Goal: Task Accomplishment & Management: Manage account settings

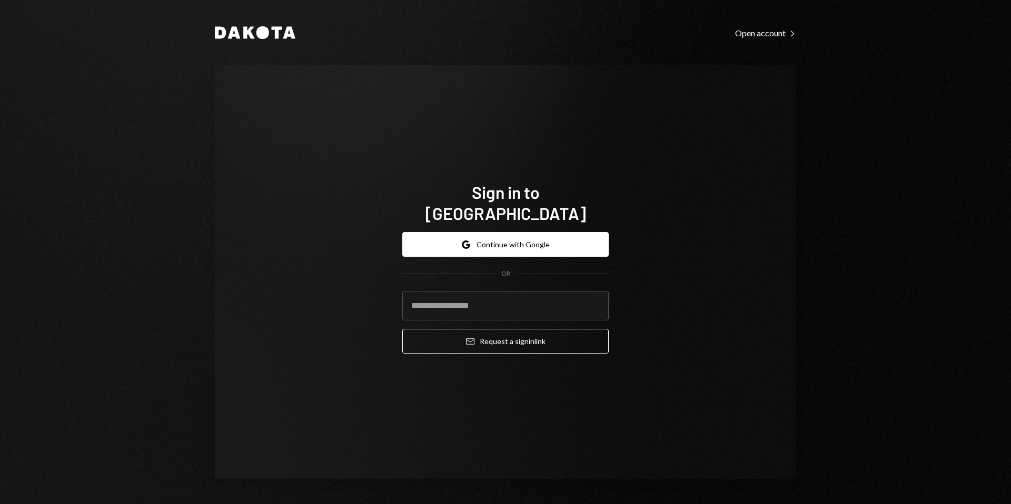
click at [498, 232] on button "Google Continue with Google" at bounding box center [505, 244] width 206 height 25
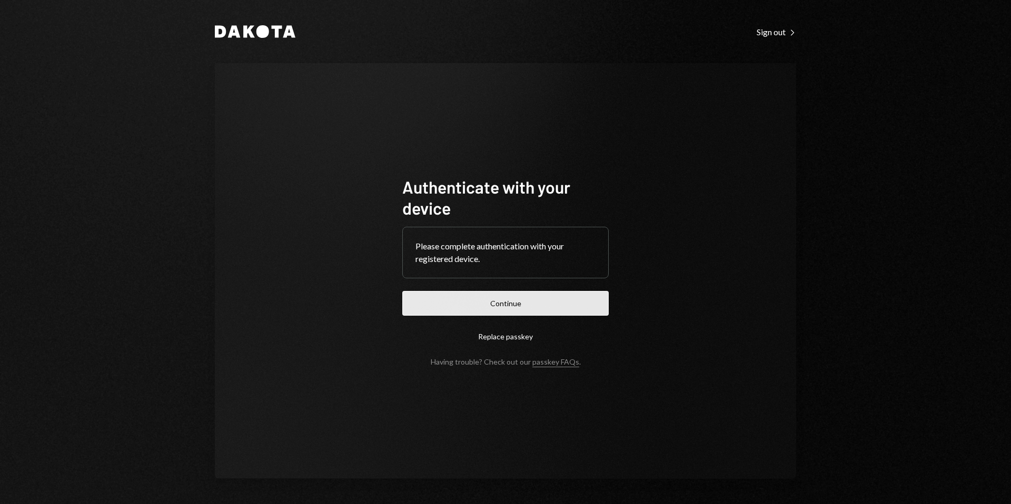
click at [513, 304] on button "Continue" at bounding box center [505, 303] width 206 height 25
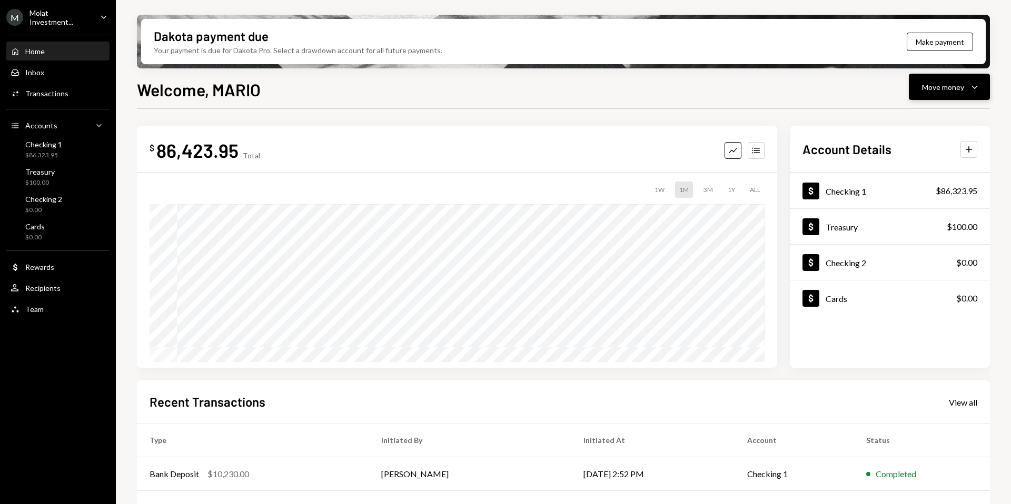
click at [948, 88] on div "Move money" at bounding box center [943, 87] width 42 height 11
click at [930, 117] on div "Send" at bounding box center [940, 118] width 77 height 11
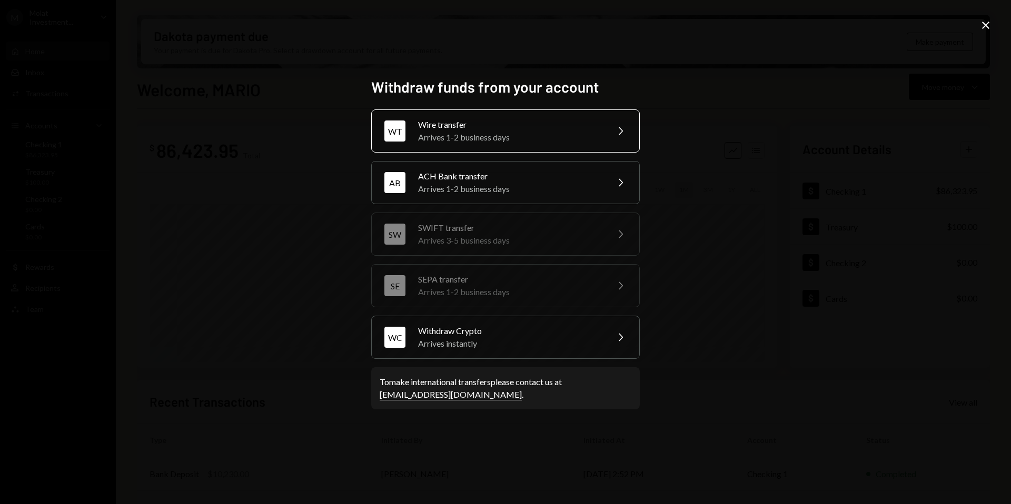
click at [464, 136] on div "Arrives 1-2 business days" at bounding box center [509, 137] width 183 height 13
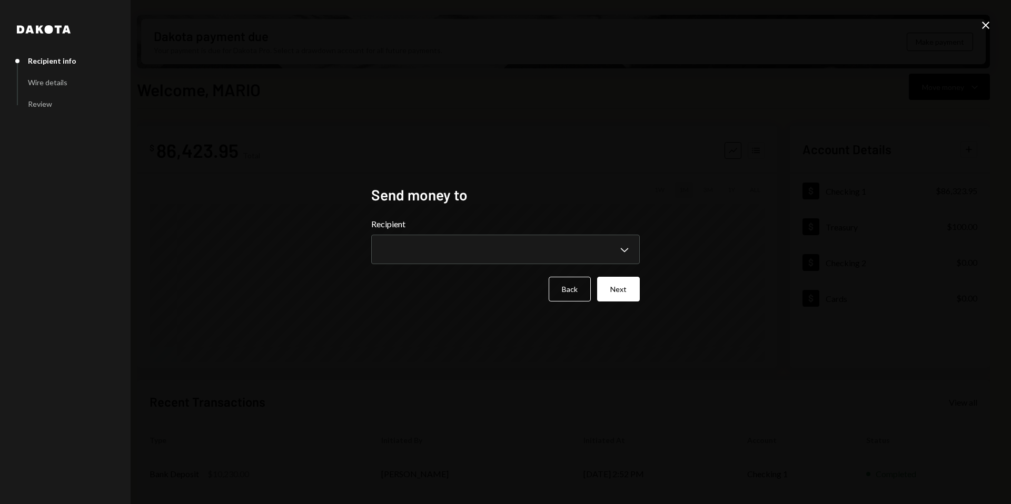
click at [434, 188] on h2 "Send money to" at bounding box center [505, 195] width 268 height 21
click at [444, 252] on body "M Molat Investment... Caret Down Home Home Inbox Inbox Activities Transactions …" at bounding box center [505, 252] width 1011 height 504
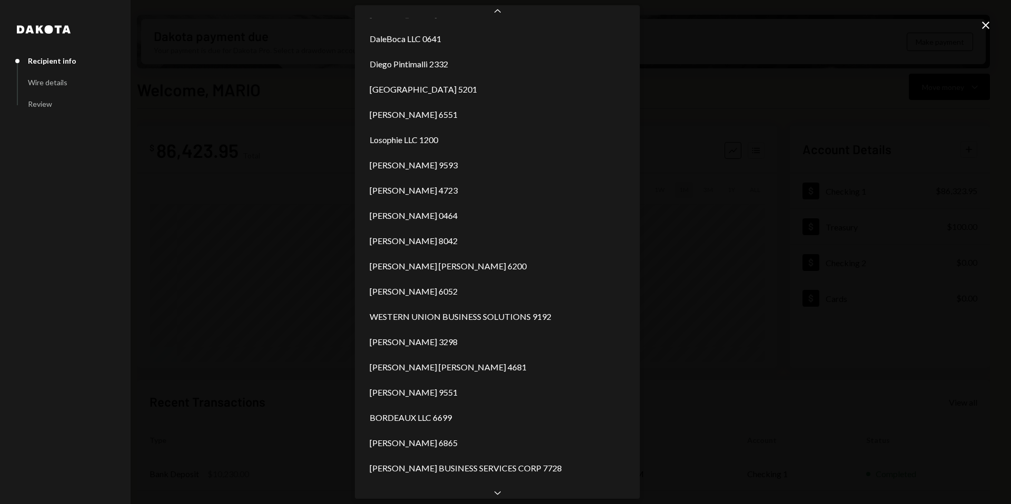
scroll to position [198, 0]
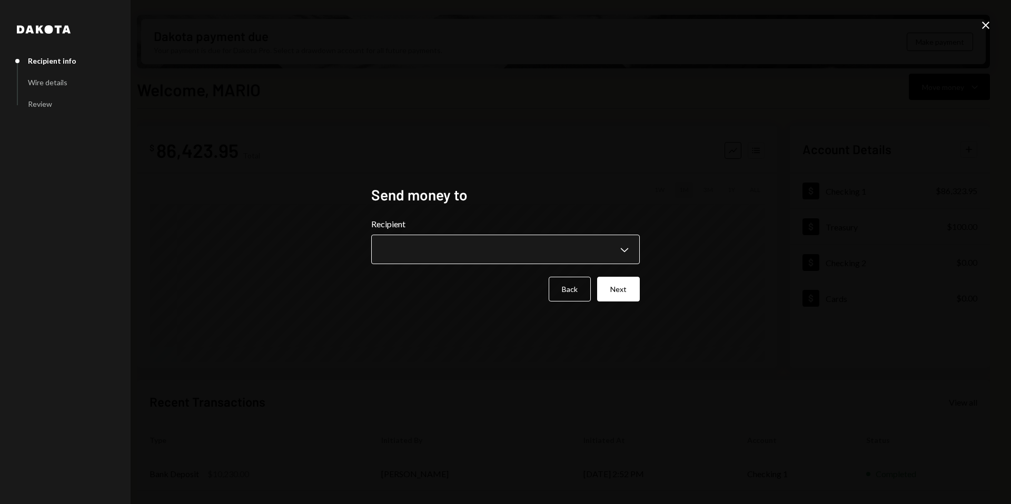
click at [626, 243] on body "M Molat Investment... Caret Down Home Home Inbox Inbox Activities Transactions …" at bounding box center [505, 252] width 1011 height 504
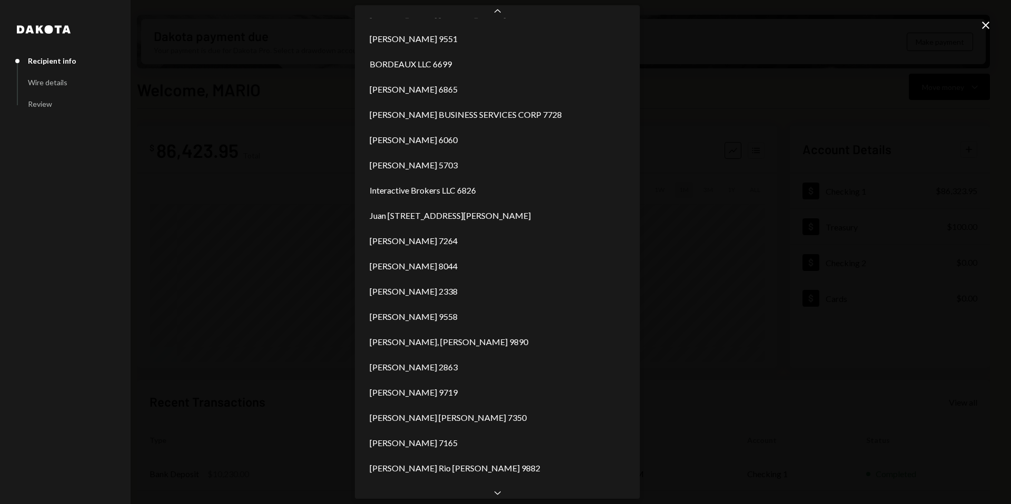
scroll to position [577, 0]
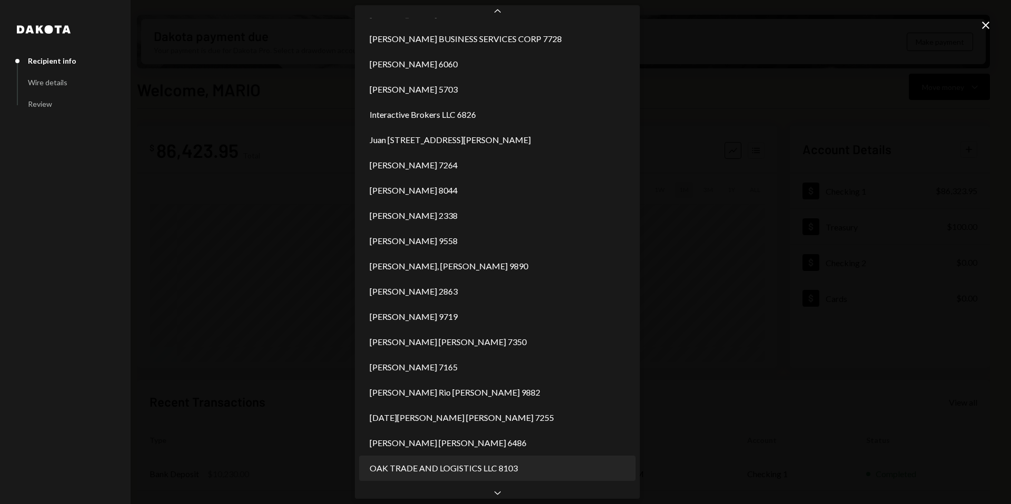
select select "**********"
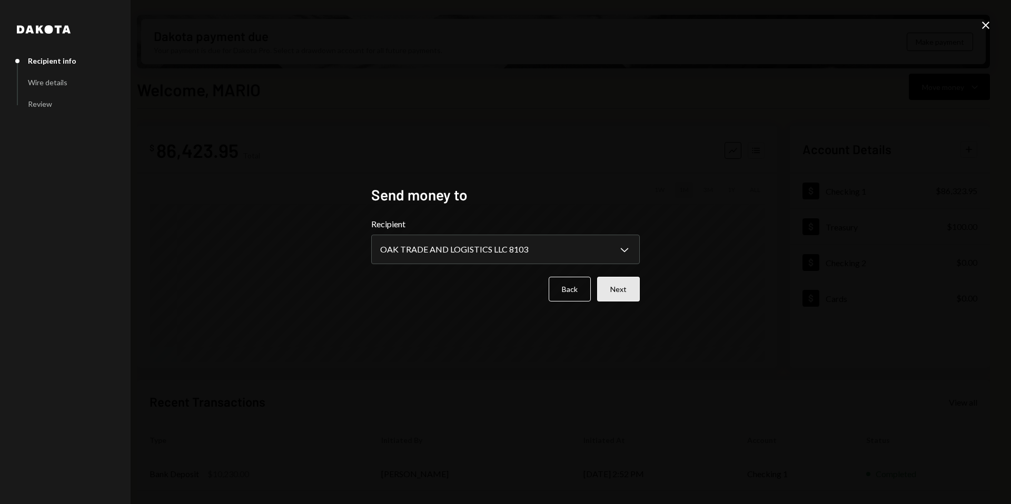
click at [615, 284] on button "Next" at bounding box center [618, 289] width 43 height 25
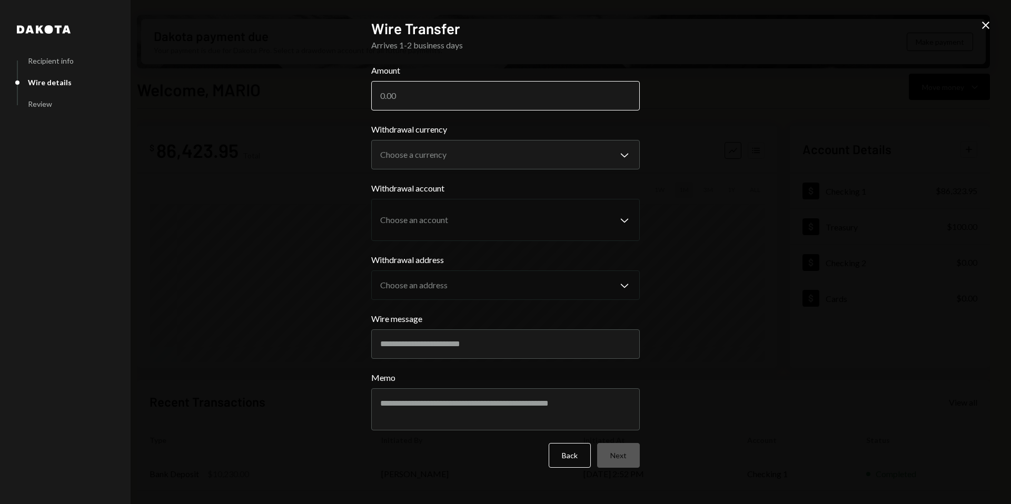
click at [408, 97] on input "Amount" at bounding box center [505, 95] width 268 height 29
type input "15800"
click at [591, 150] on body "M Molat Investment... Caret Down Home Home Inbox Inbox Activities Transactions …" at bounding box center [505, 252] width 1011 height 504
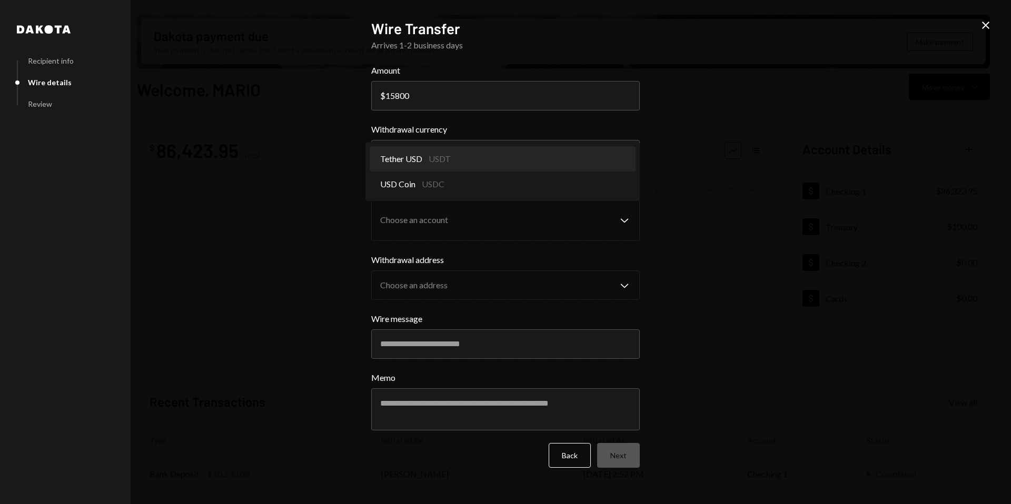
select select "****"
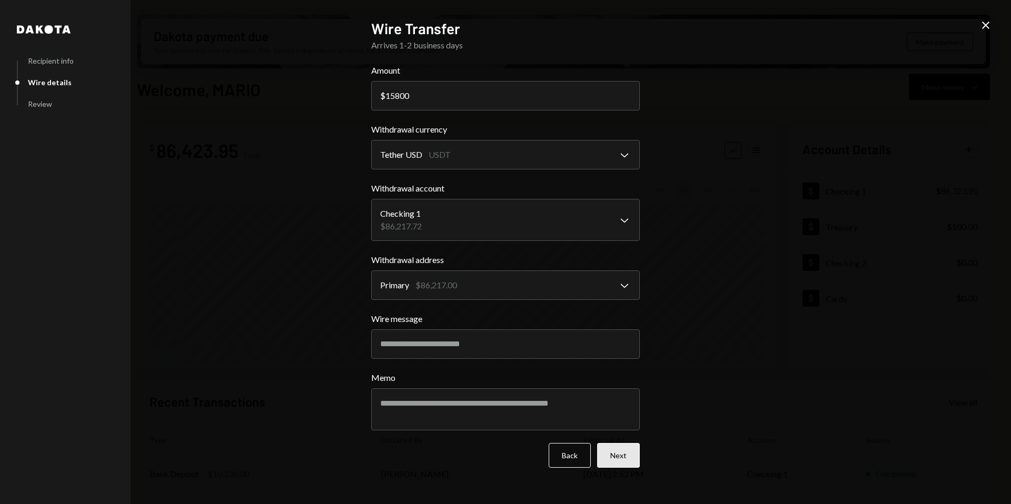
click at [610, 453] on button "Next" at bounding box center [618, 455] width 43 height 25
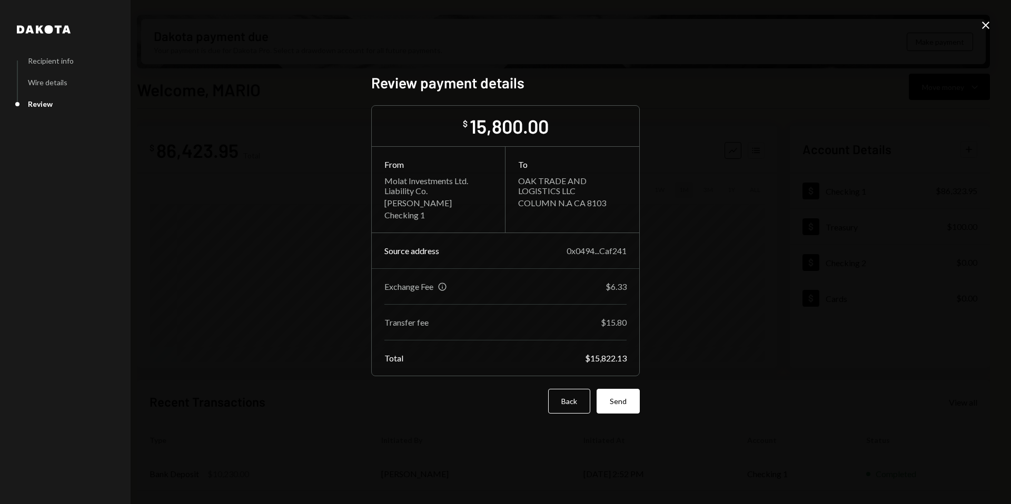
click at [621, 402] on button "Send" at bounding box center [617, 401] width 43 height 25
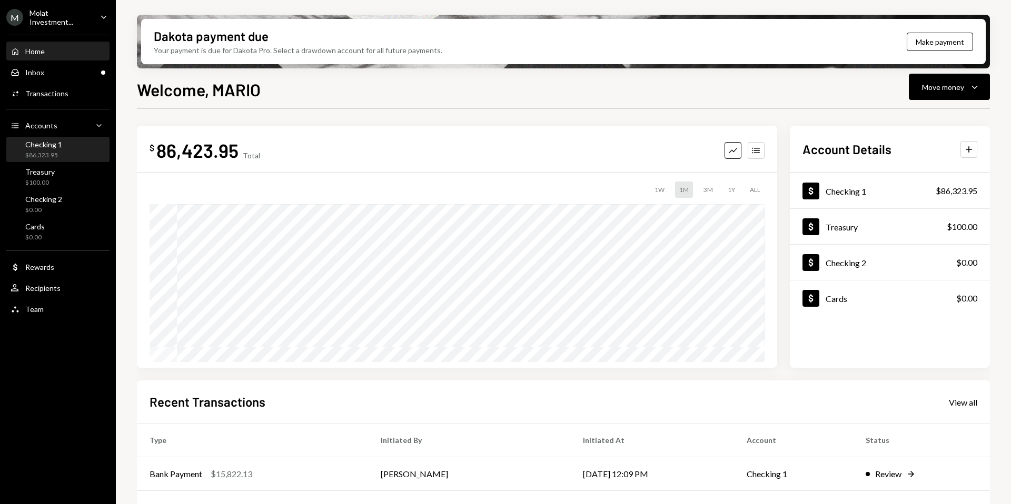
click at [42, 149] on div "Checking 1 $86,323.95" at bounding box center [43, 150] width 37 height 20
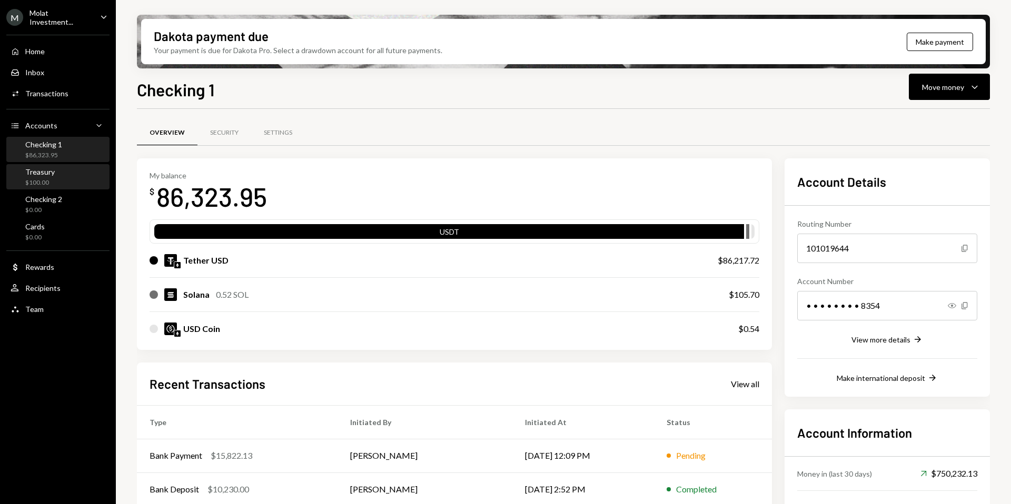
click at [54, 181] on div "Treasury $100.00" at bounding box center [58, 177] width 95 height 20
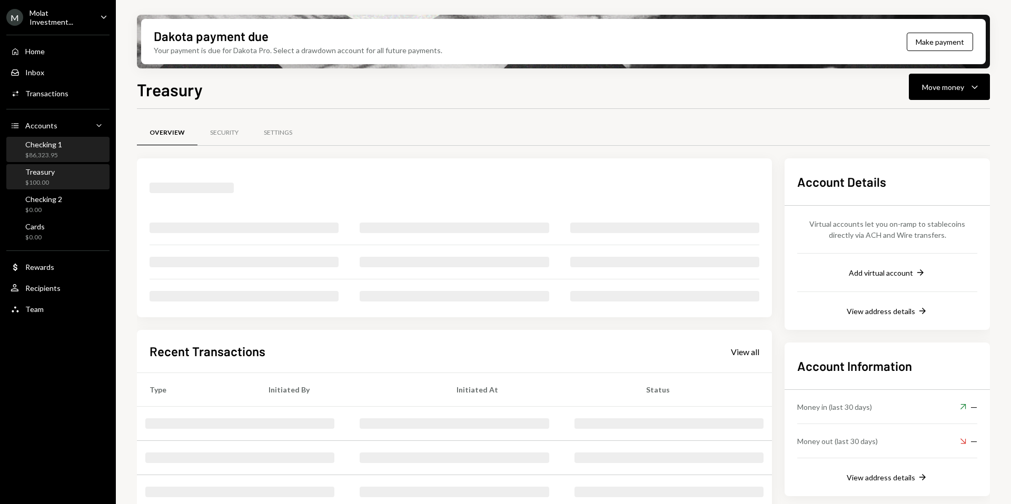
click at [52, 143] on div "Checking 1" at bounding box center [43, 144] width 37 height 9
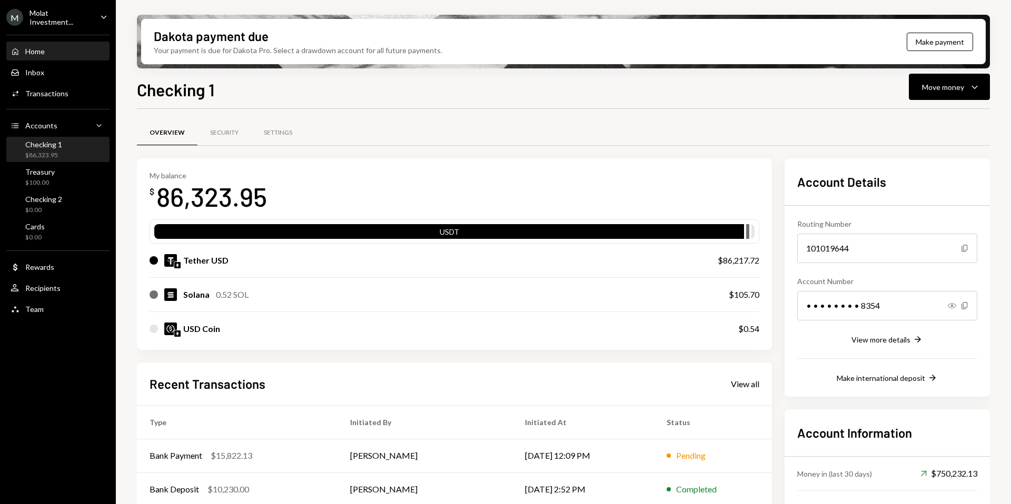
click at [41, 47] on div "Home" at bounding box center [34, 51] width 19 height 9
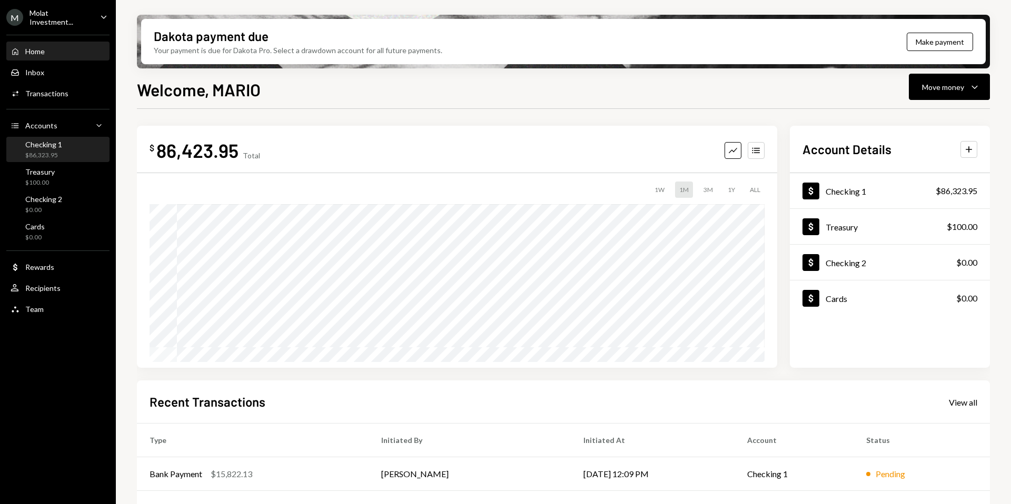
click at [50, 151] on div "$86,323.95" at bounding box center [43, 155] width 37 height 9
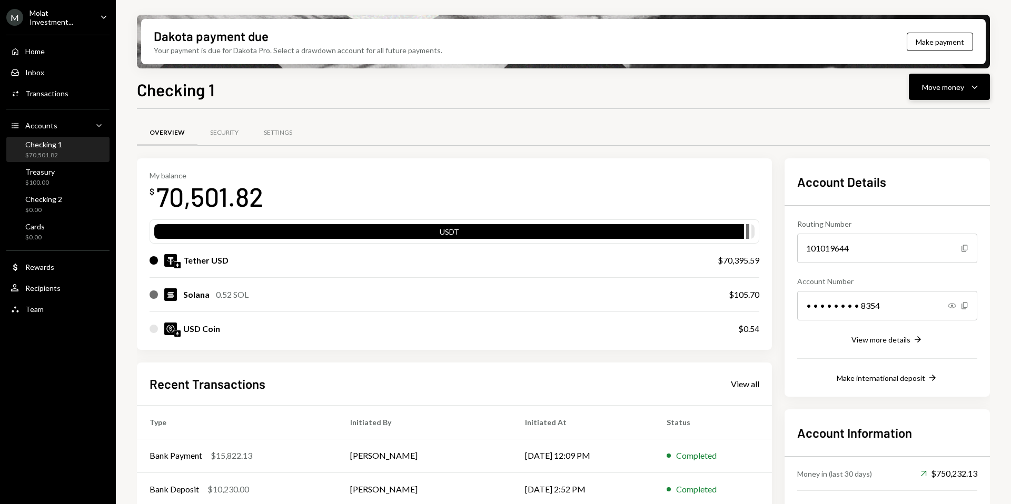
click at [933, 82] on div "Move money" at bounding box center [943, 87] width 42 height 11
click at [920, 123] on div "Send" at bounding box center [940, 118] width 77 height 11
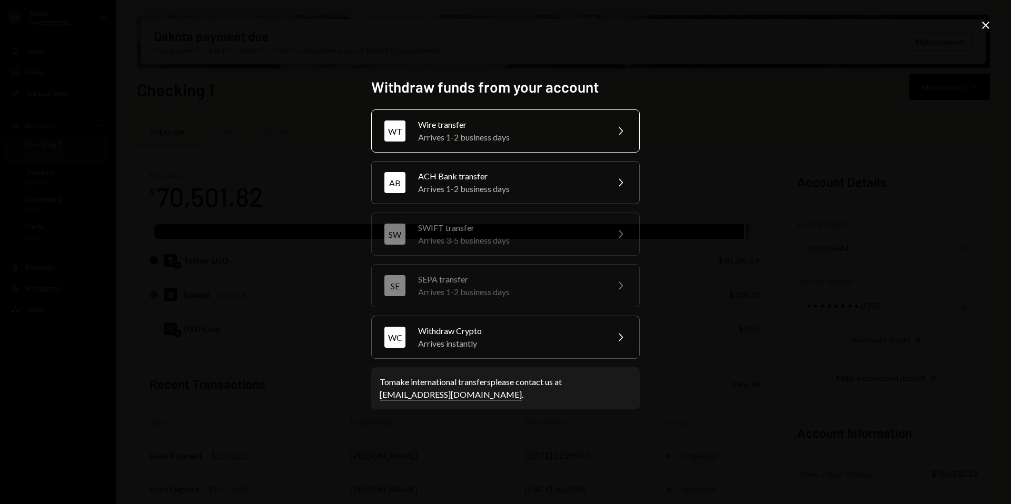
click at [444, 132] on div "Arrives 1-2 business days" at bounding box center [509, 137] width 183 height 13
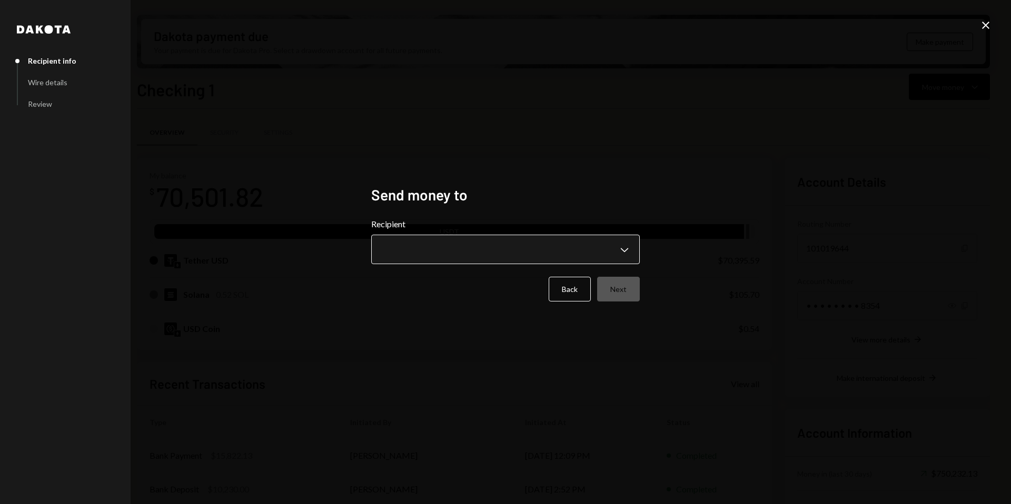
click at [627, 252] on body "M Molat Investment... Caret Down Home Home Inbox Inbox Activities Transactions …" at bounding box center [505, 252] width 1011 height 504
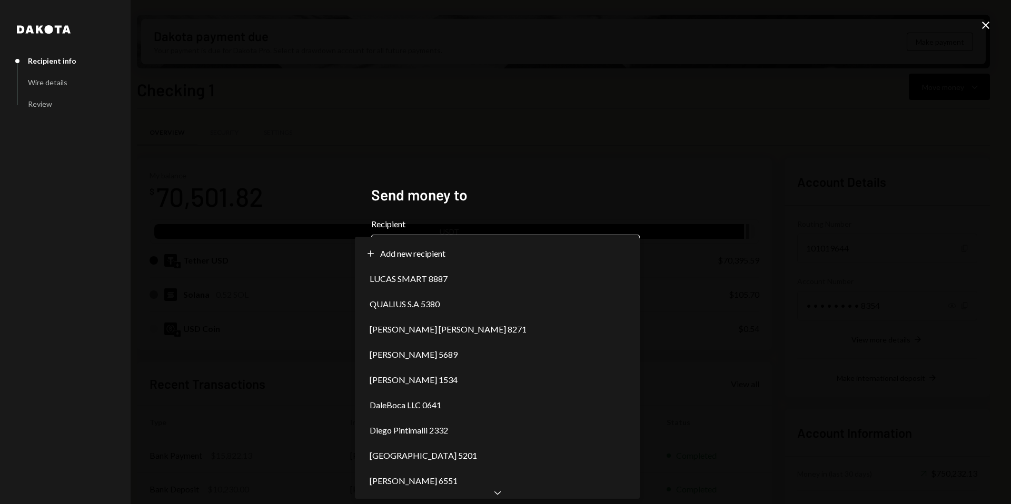
click at [466, 246] on body "M Molat Investment... Caret Down Home Home Inbox Inbox Activities Transactions …" at bounding box center [505, 252] width 1011 height 504
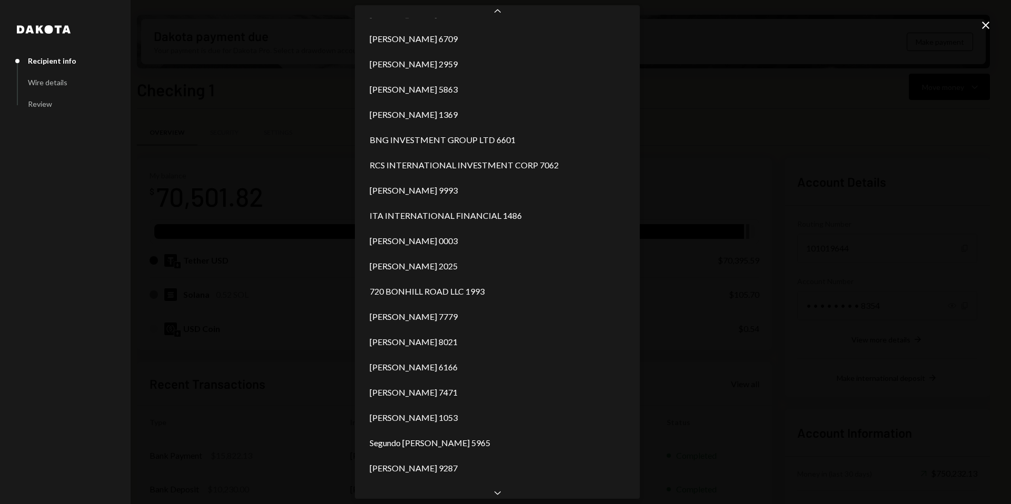
scroll to position [1183, 0]
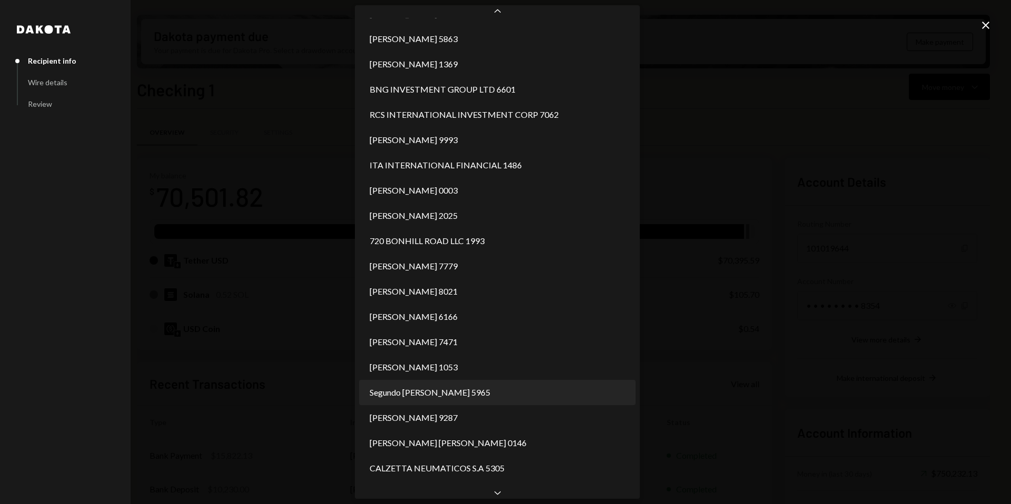
select select "**********"
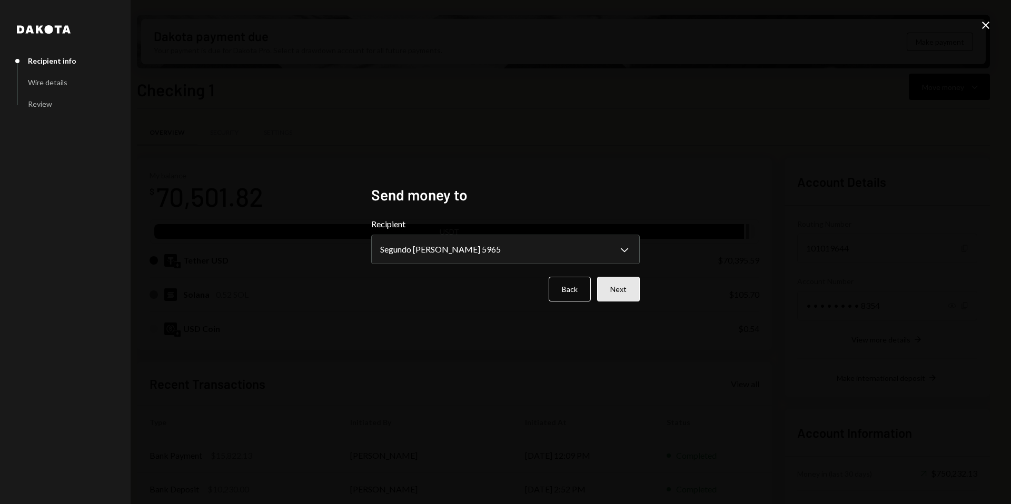
click at [627, 285] on button "Next" at bounding box center [618, 289] width 43 height 25
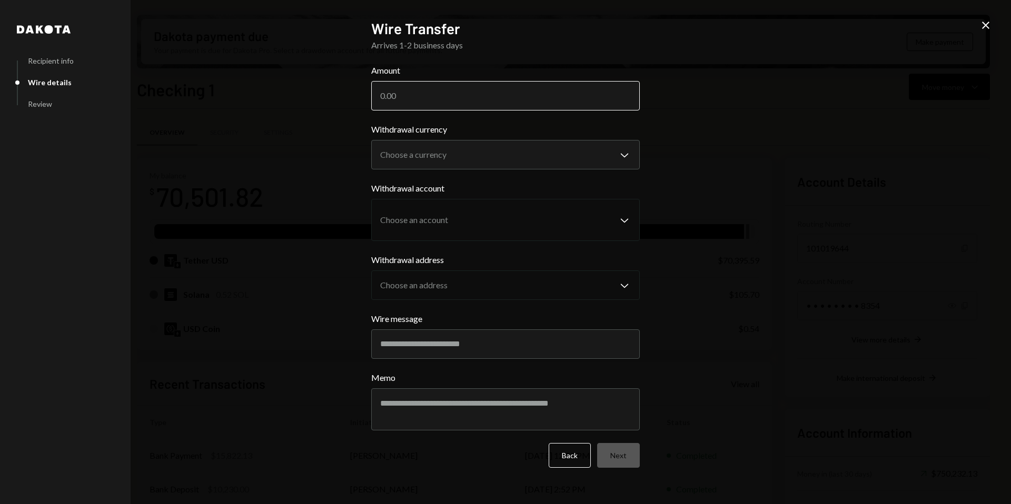
click at [423, 103] on input "Amount" at bounding box center [505, 95] width 268 height 29
type input "5000"
click at [768, 155] on div "**********" at bounding box center [505, 252] width 1011 height 504
click at [611, 144] on body "M Molat Investment... Caret Down Home Home Inbox Inbox Activities Transactions …" at bounding box center [505, 252] width 1011 height 504
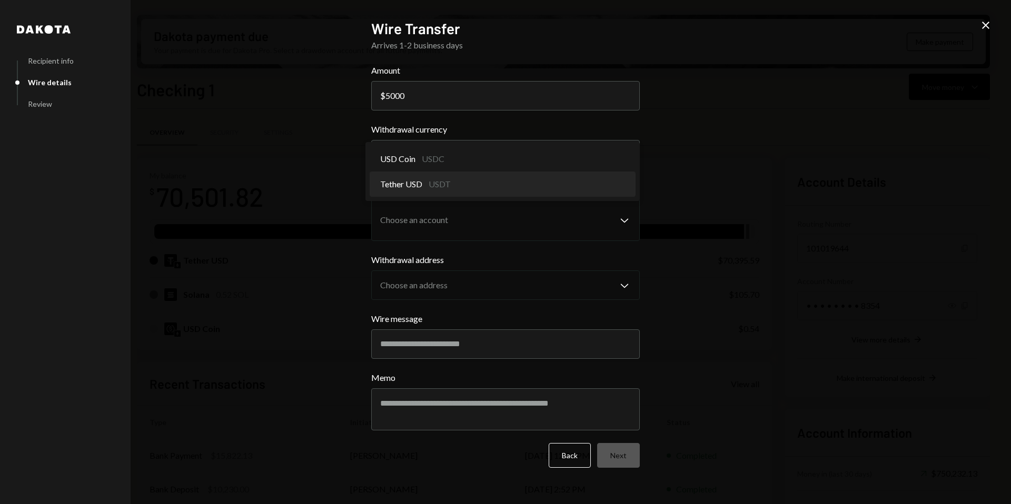
select select "****"
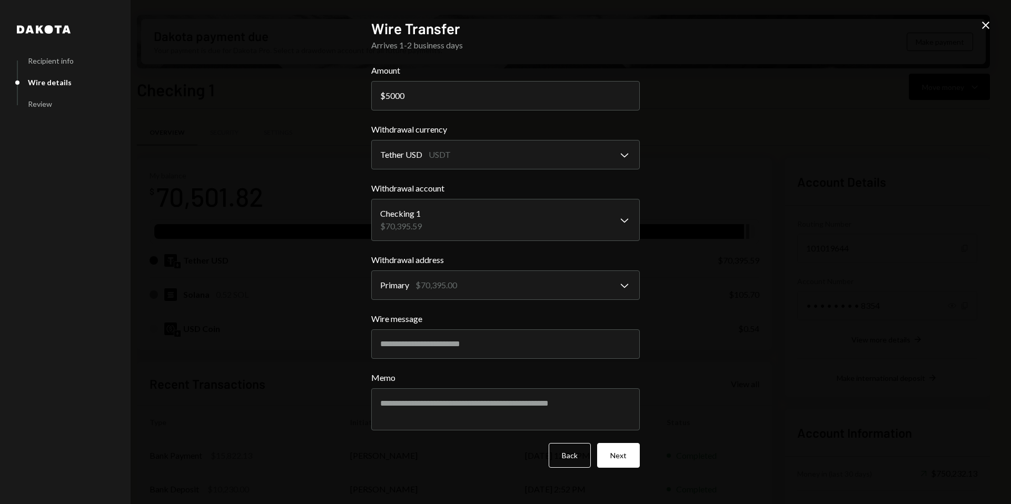
click at [621, 463] on button "Next" at bounding box center [618, 455] width 43 height 25
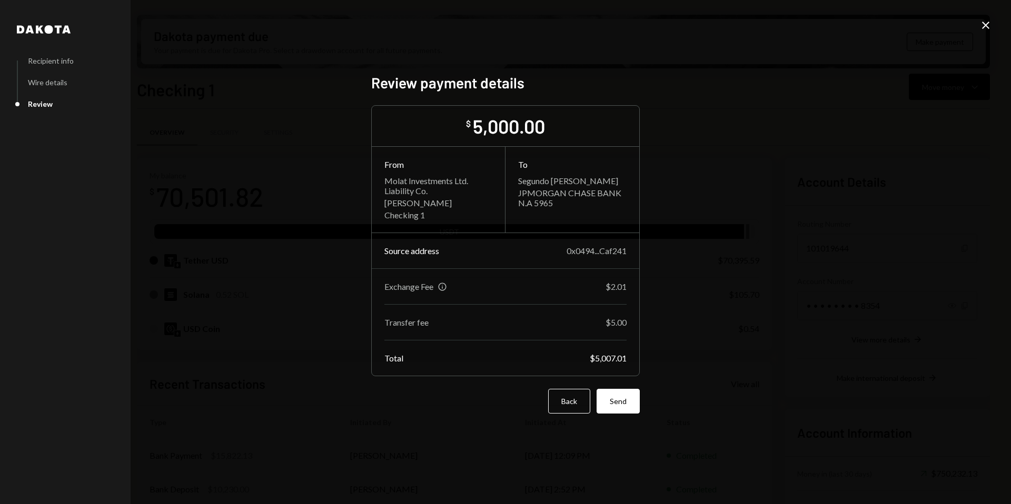
click at [631, 403] on button "Send" at bounding box center [617, 401] width 43 height 25
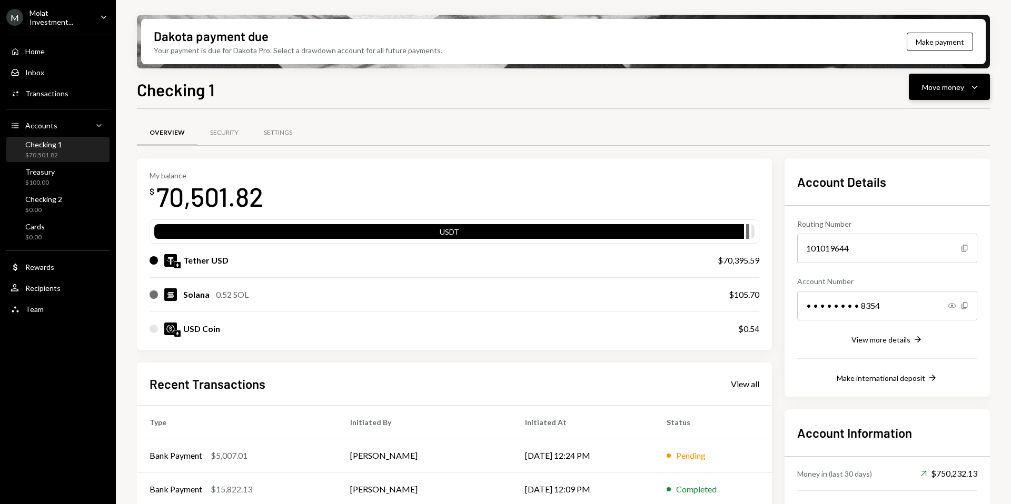
click at [928, 82] on div "Move money" at bounding box center [943, 87] width 42 height 11
click at [923, 113] on div "Send" at bounding box center [940, 118] width 77 height 11
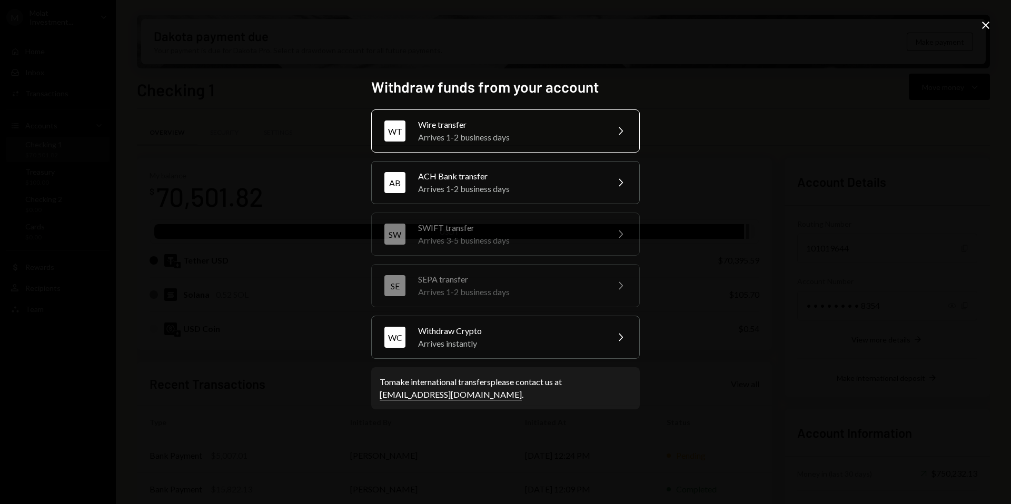
click at [472, 130] on div "Wire transfer" at bounding box center [509, 124] width 183 height 13
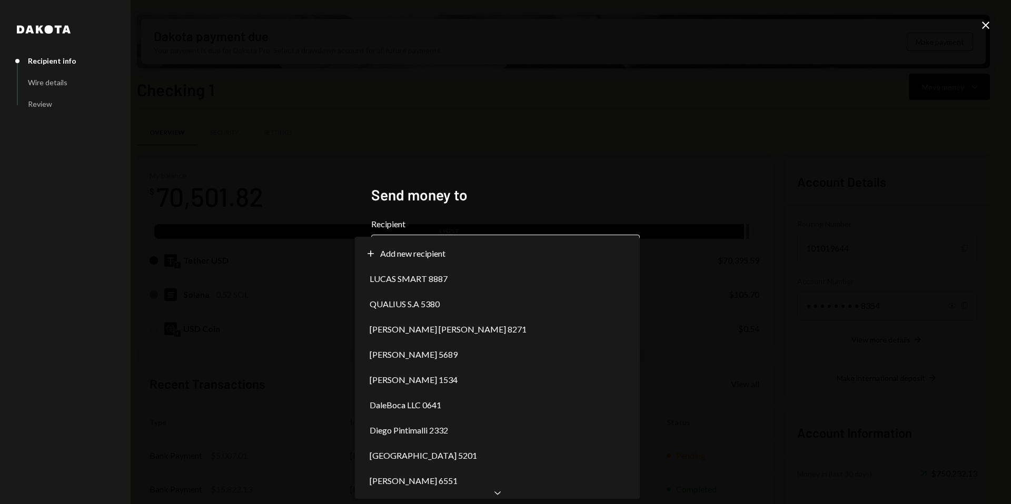
click at [473, 247] on body "M Molat Investment... Caret Down Home Home Inbox Inbox Activities Transactions …" at bounding box center [505, 252] width 1011 height 504
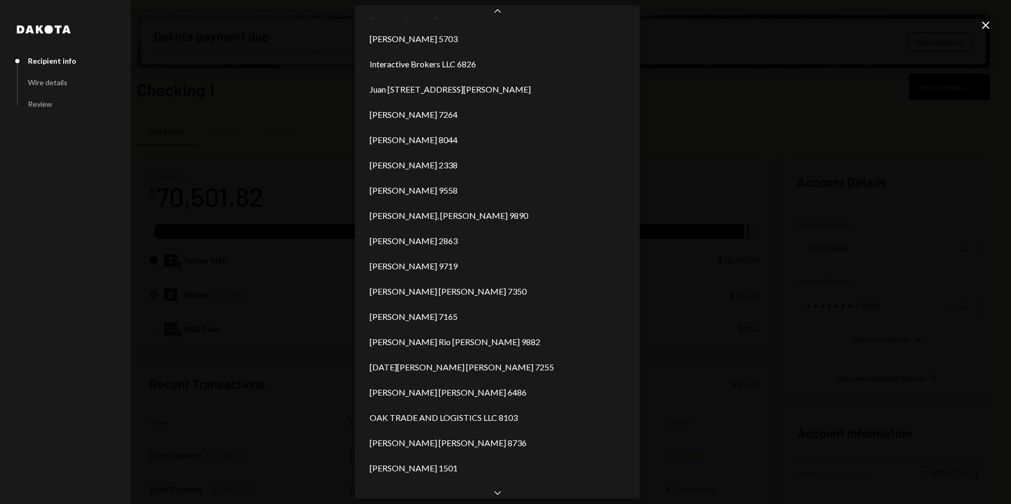
scroll to position [678, 0]
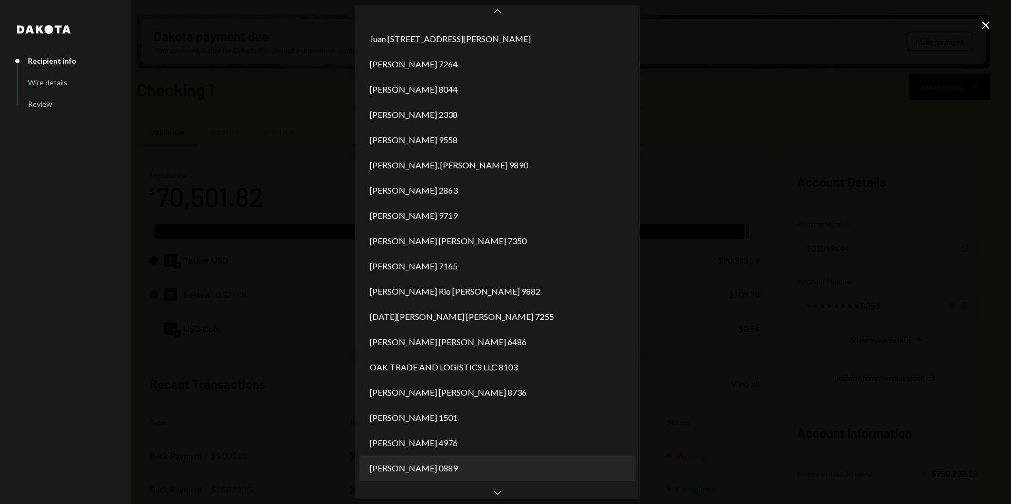
select select "**********"
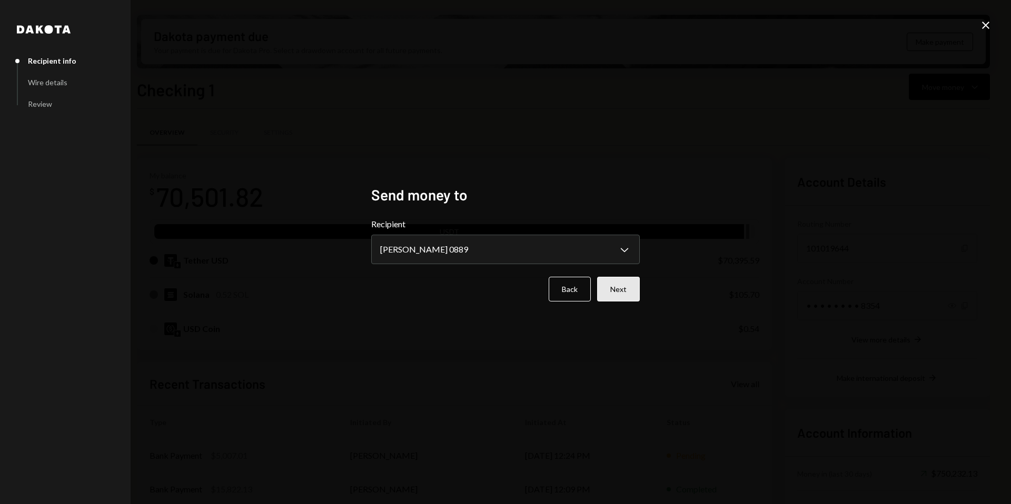
click at [622, 288] on button "Next" at bounding box center [618, 289] width 43 height 25
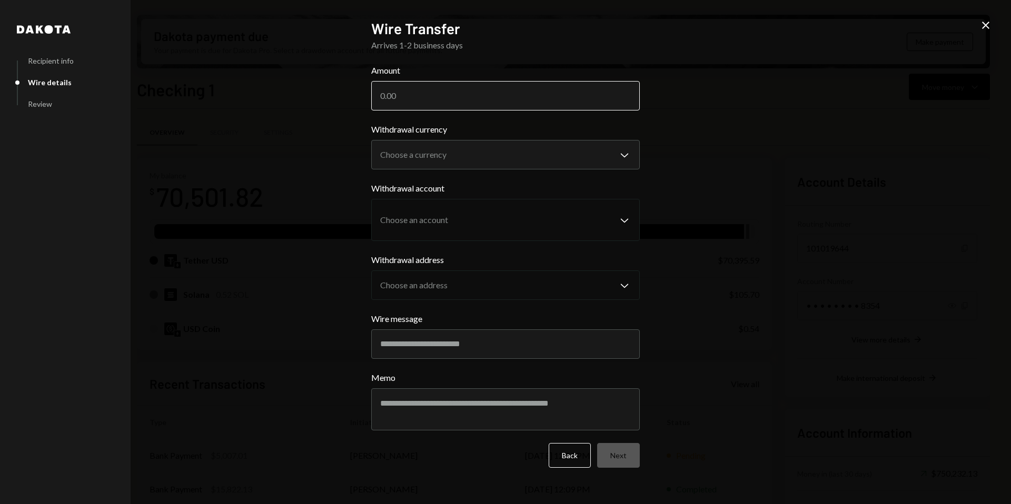
click at [477, 104] on input "Amount" at bounding box center [505, 95] width 268 height 29
click at [395, 95] on input "26891" at bounding box center [505, 95] width 268 height 29
click at [418, 95] on input "26891" at bounding box center [505, 95] width 268 height 29
type input "26891"
click at [519, 147] on body "M Molat Investment... Caret Down Home Home Inbox Inbox Activities Transactions …" at bounding box center [505, 252] width 1011 height 504
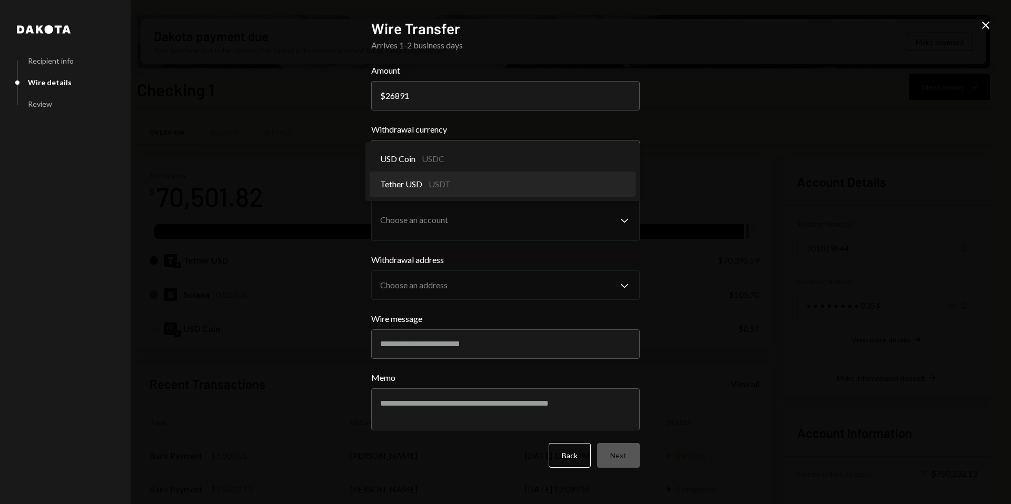
select select "****"
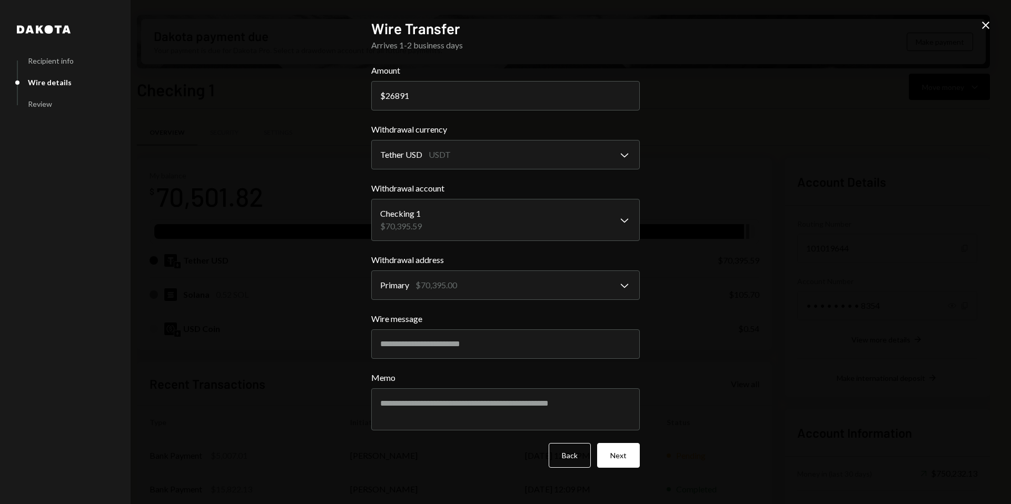
click at [626, 452] on button "Next" at bounding box center [618, 455] width 43 height 25
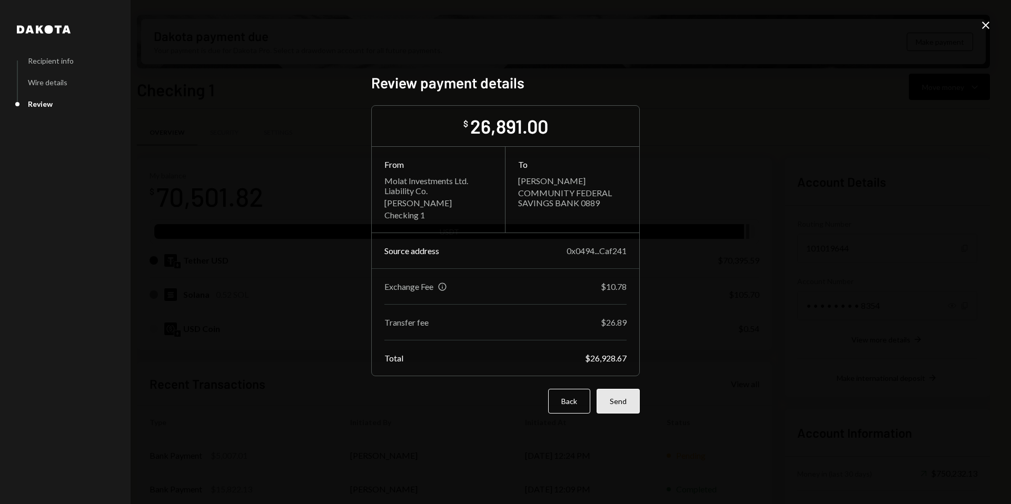
click at [622, 399] on button "Send" at bounding box center [617, 401] width 43 height 25
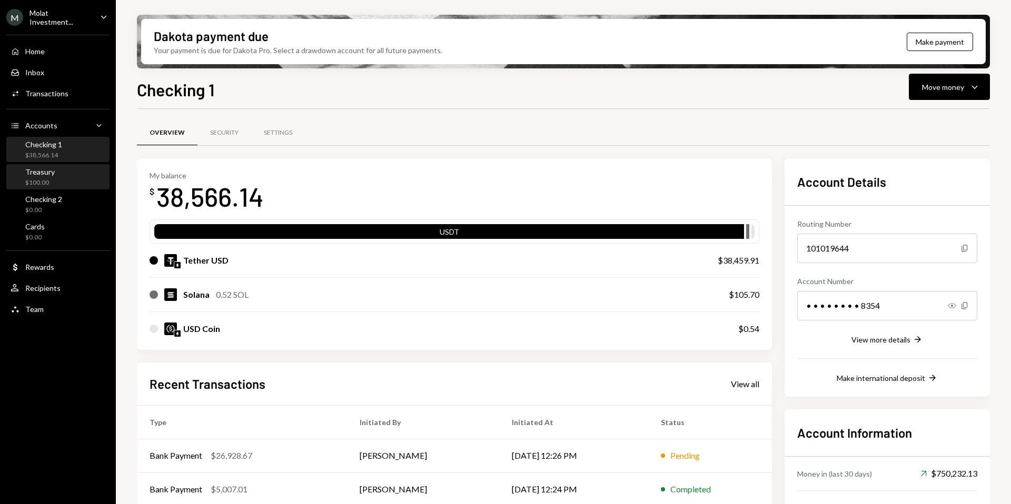
click at [45, 180] on div "$100.00" at bounding box center [39, 182] width 29 height 9
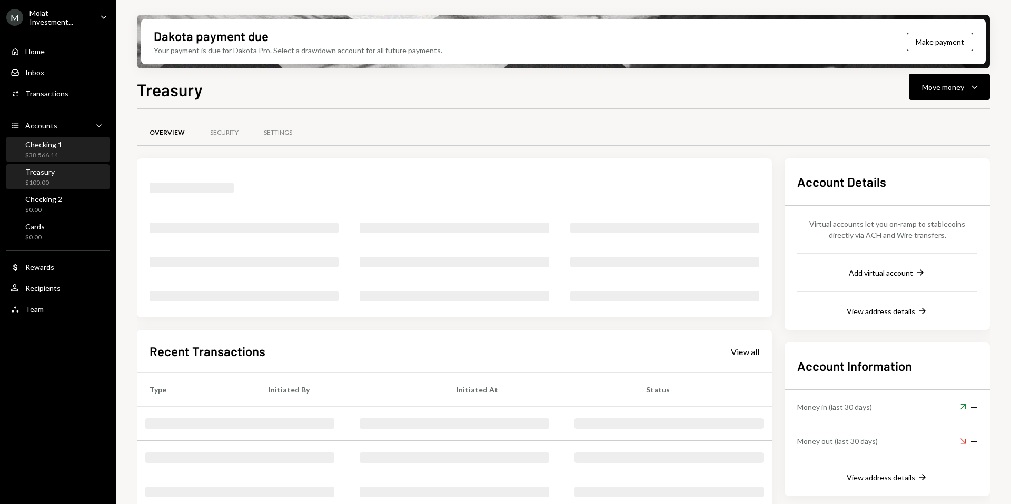
click at [45, 148] on div "Checking 1 $38,566.14" at bounding box center [43, 150] width 37 height 20
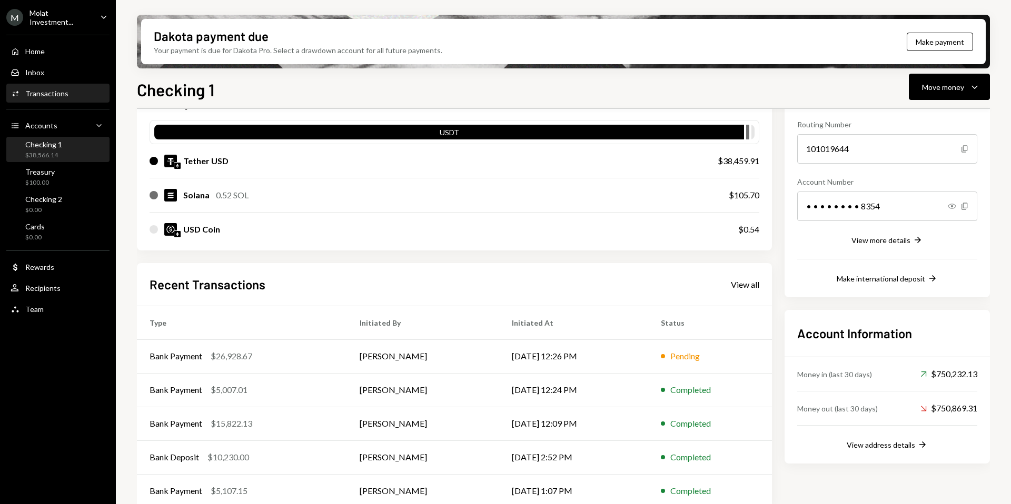
scroll to position [112, 0]
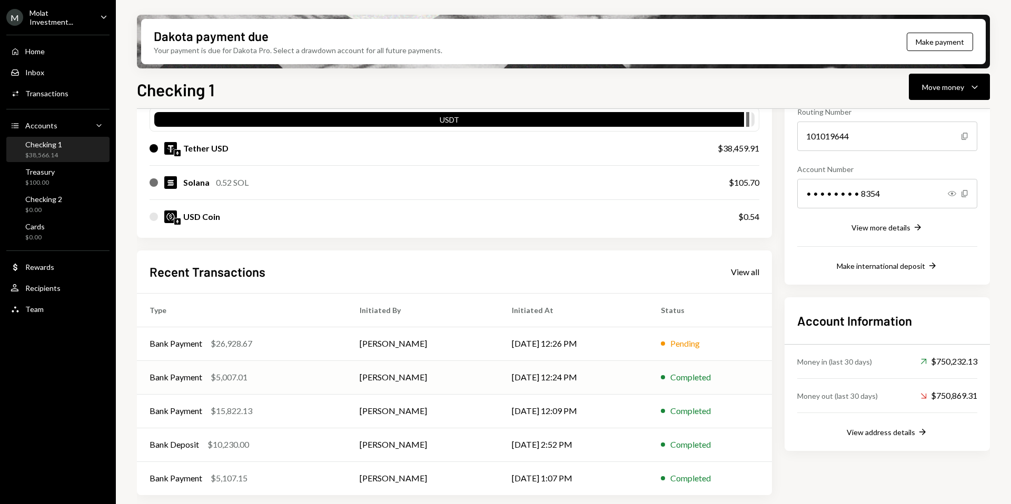
click at [260, 380] on div "Bank Payment $5,007.01" at bounding box center [242, 377] width 185 height 13
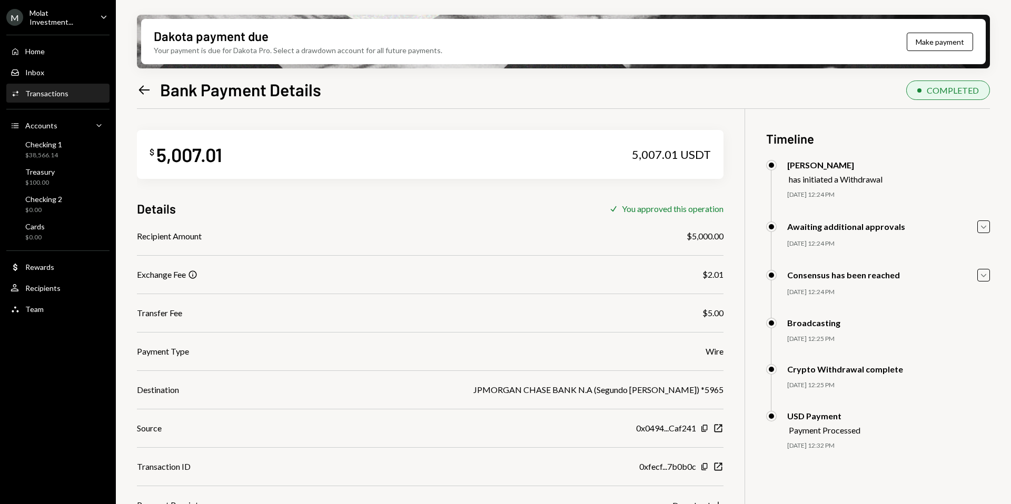
click at [144, 87] on icon "Left Arrow" at bounding box center [144, 90] width 15 height 15
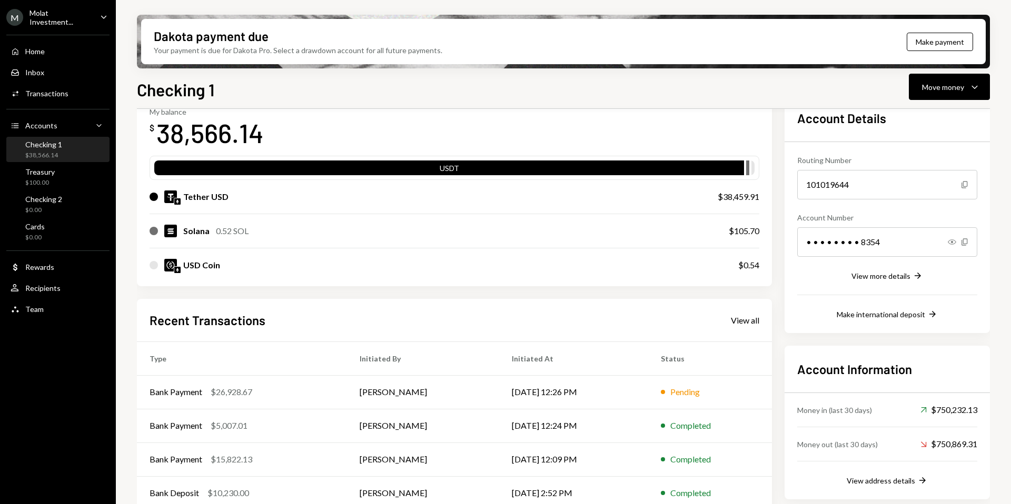
scroll to position [76, 0]
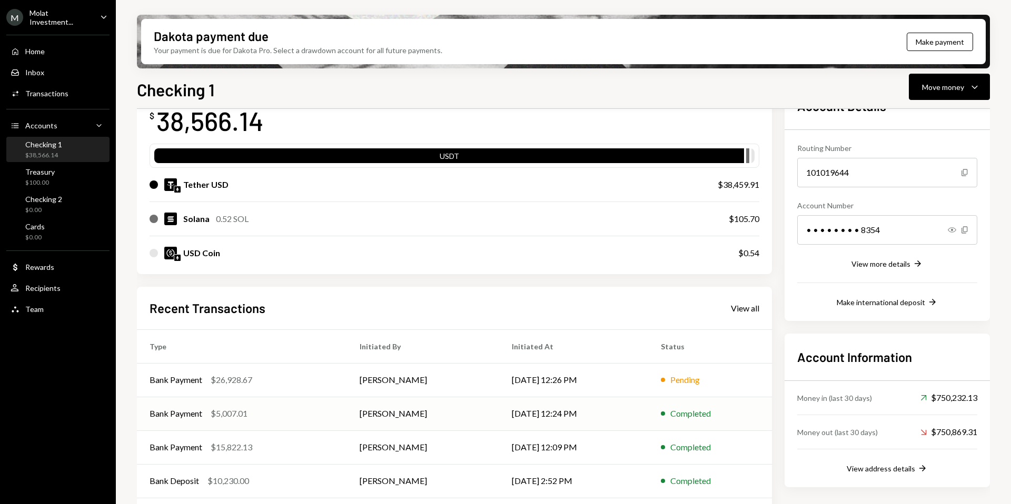
click at [395, 412] on td "[PERSON_NAME]" at bounding box center [423, 414] width 152 height 34
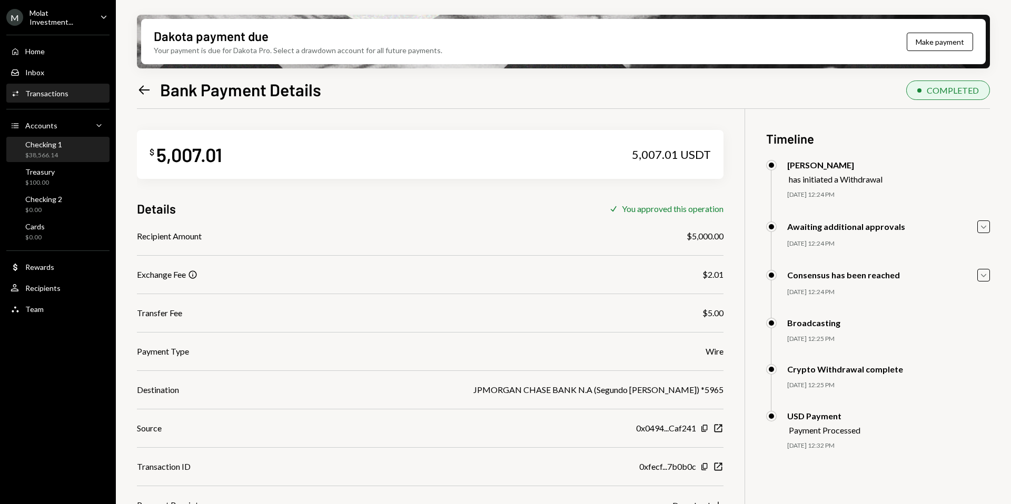
click at [39, 151] on div "$38,566.14" at bounding box center [43, 155] width 37 height 9
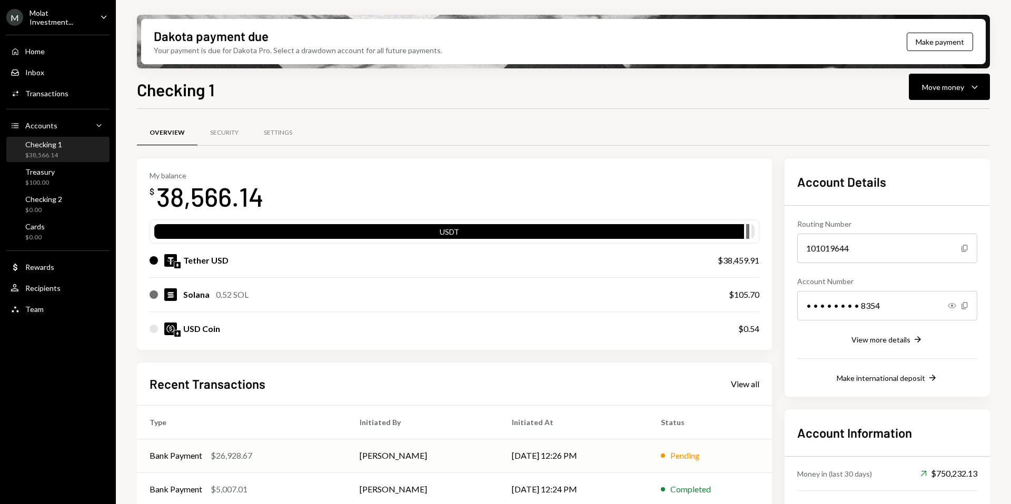
click at [347, 452] on td "[PERSON_NAME]" at bounding box center [423, 456] width 152 height 34
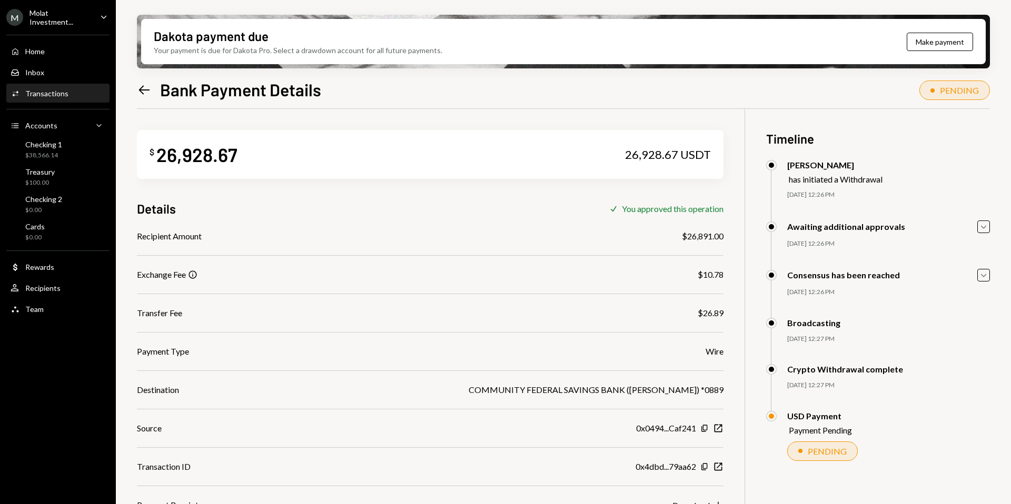
click at [69, 13] on div "Molat Investment..." at bounding box center [60, 17] width 62 height 18
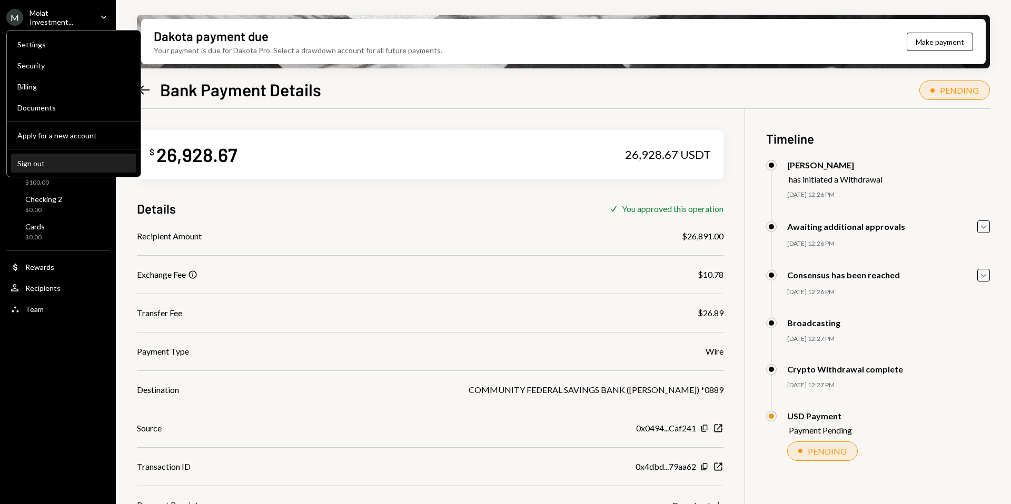
click at [45, 163] on div "Sign out" at bounding box center [73, 163] width 113 height 9
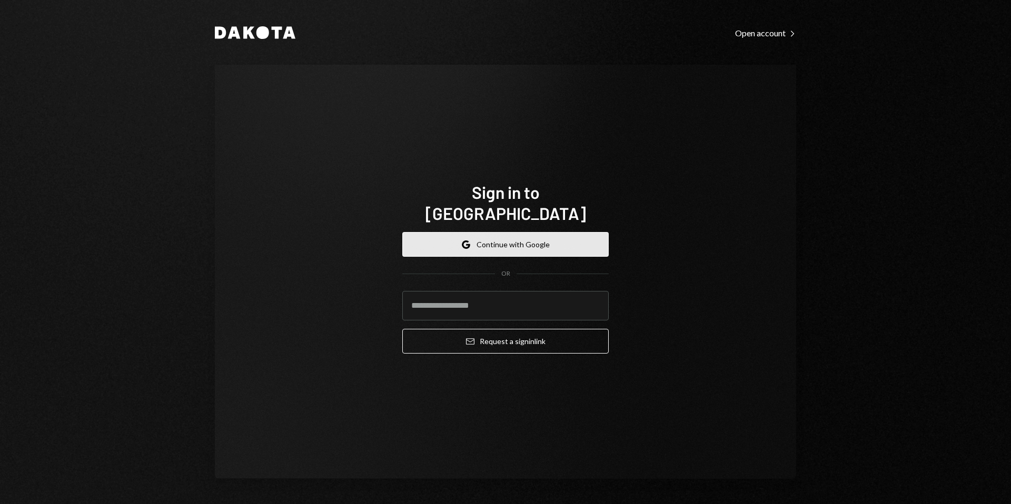
click at [500, 235] on button "Google Continue with Google" at bounding box center [505, 244] width 206 height 25
